Goal: Information Seeking & Learning: Learn about a topic

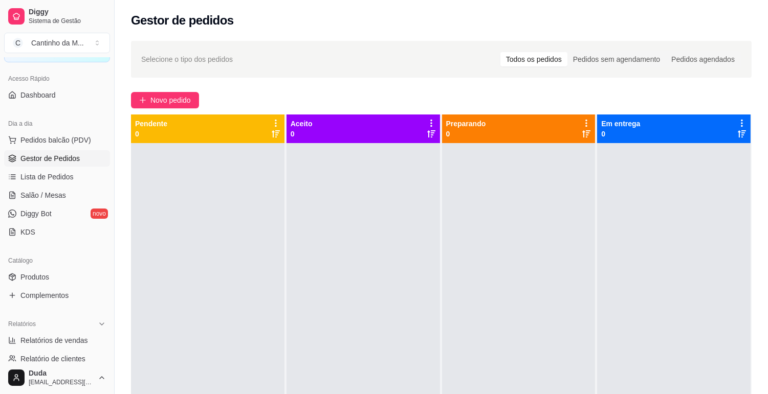
scroll to position [114, 0]
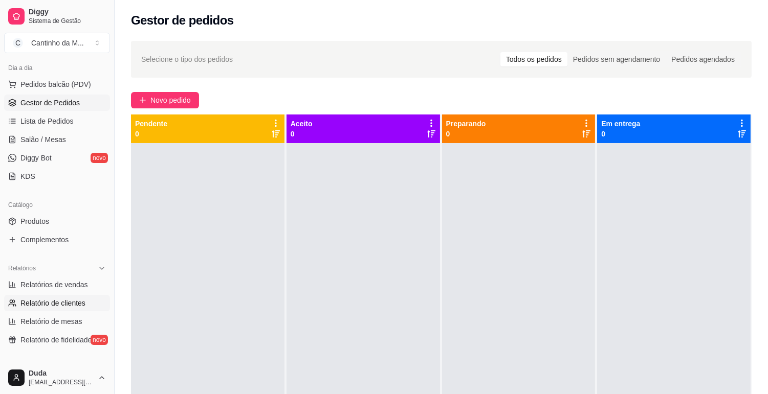
click at [54, 305] on span "Relatório de clientes" at bounding box center [52, 303] width 65 height 10
select select "30"
select select "HIGHEST_TOTAL_SPENT_WITH_ORDERS"
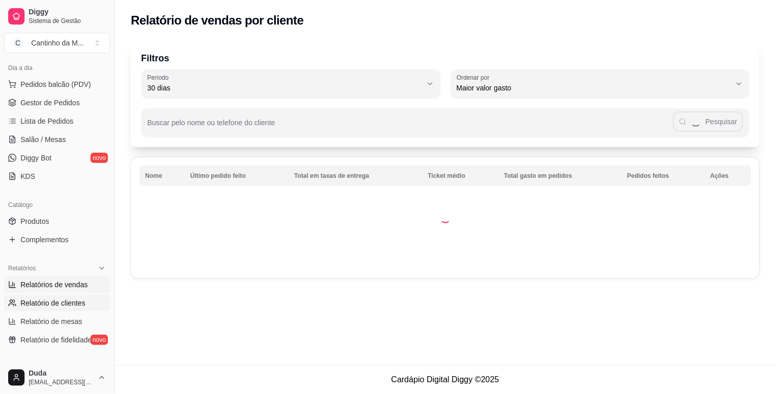
click at [50, 287] on span "Relatórios de vendas" at bounding box center [54, 285] width 68 height 10
select select "ALL"
select select "0"
